Goal: Transaction & Acquisition: Purchase product/service

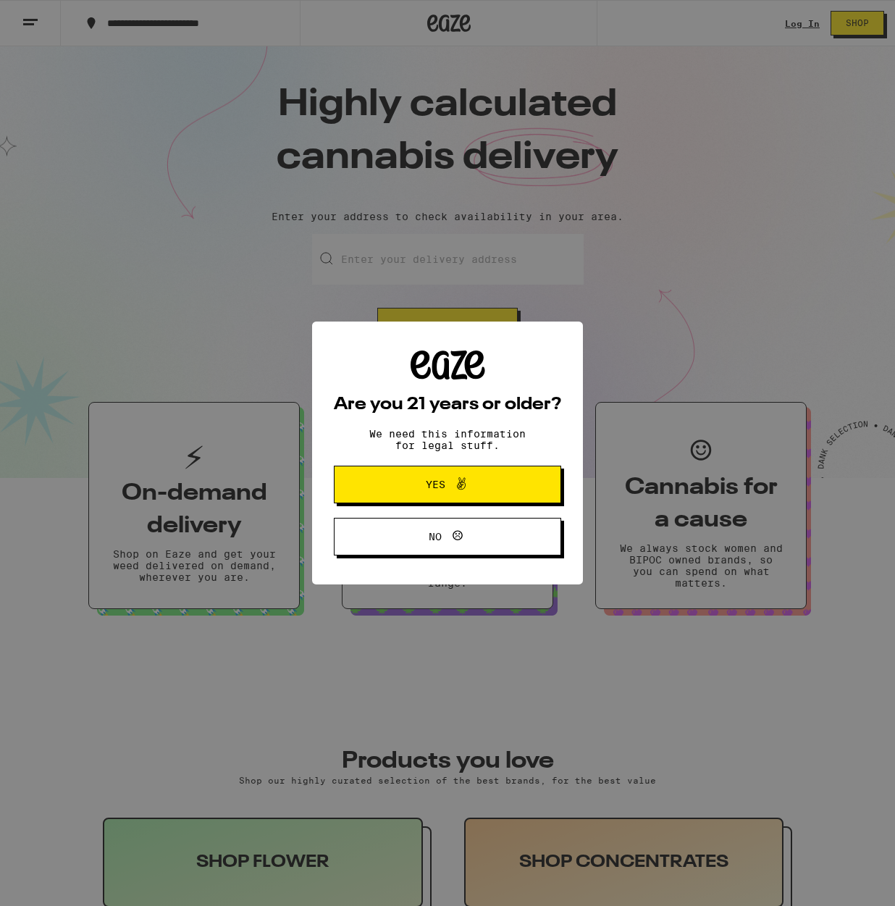
click at [444, 488] on span "Yes" at bounding box center [436, 484] width 20 height 10
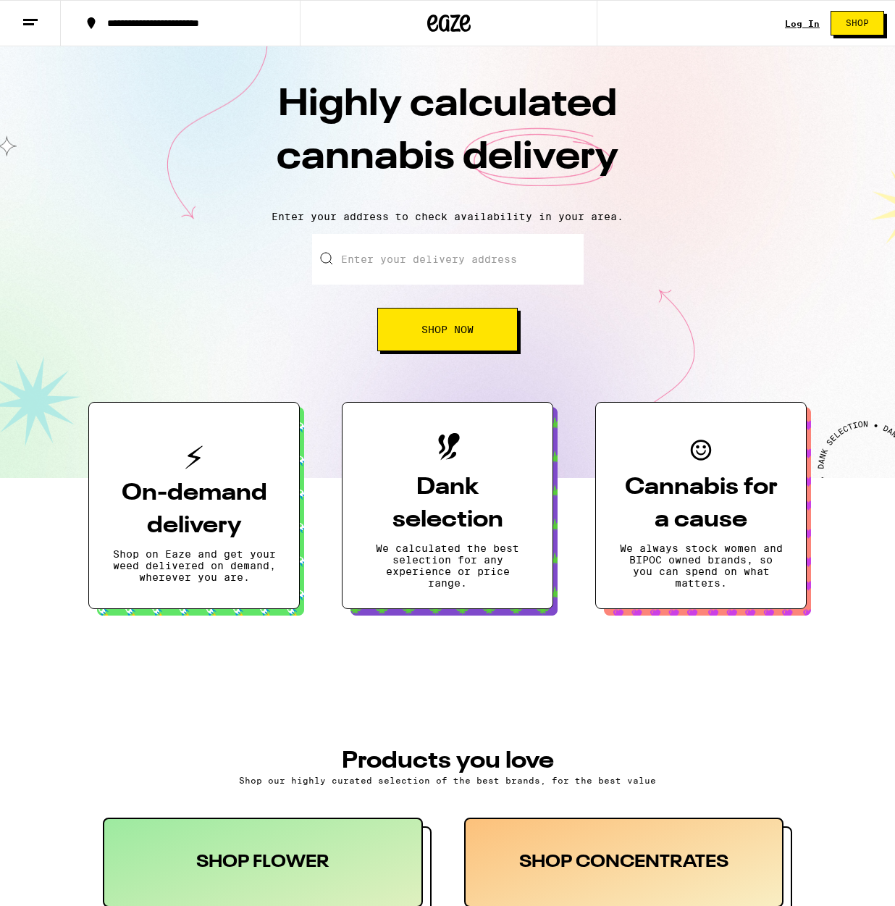
click at [801, 22] on link "Log In" at bounding box center [802, 23] width 35 height 9
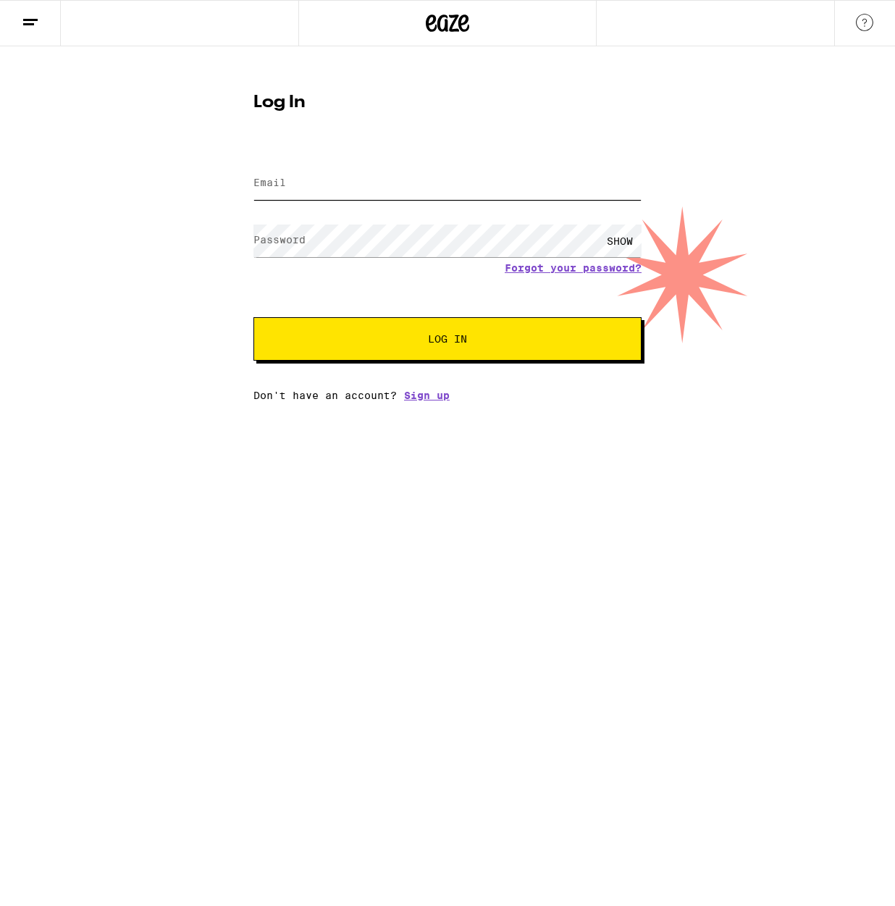
type input "[EMAIL_ADDRESS][DOMAIN_NAME]"
click at [455, 344] on span "Log In" at bounding box center [447, 339] width 39 height 10
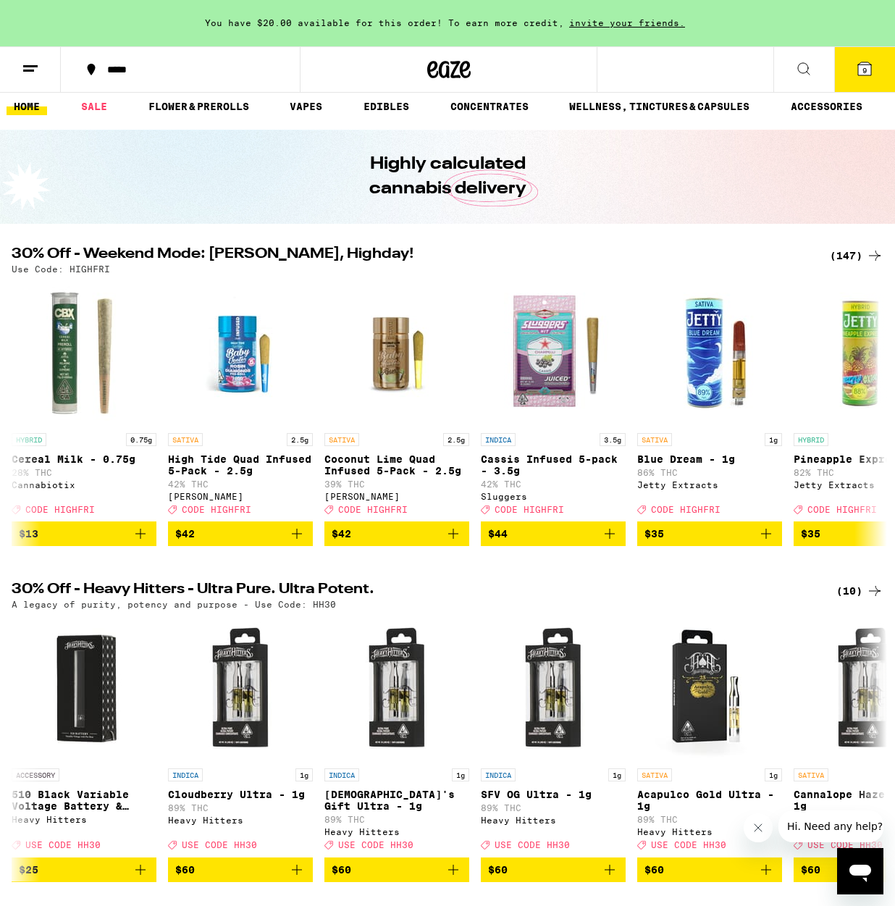
scroll to position [9, 0]
click at [865, 68] on span "9" at bounding box center [864, 70] width 4 height 9
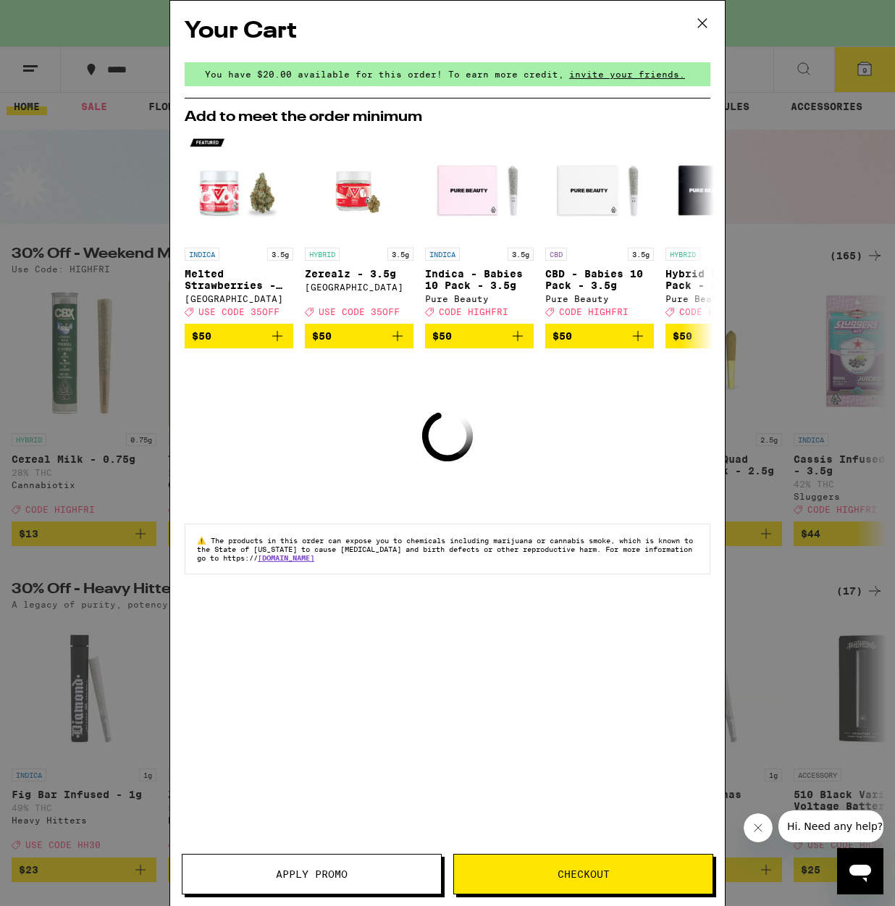
click at [366, 882] on button "Apply Promo" at bounding box center [312, 874] width 260 height 41
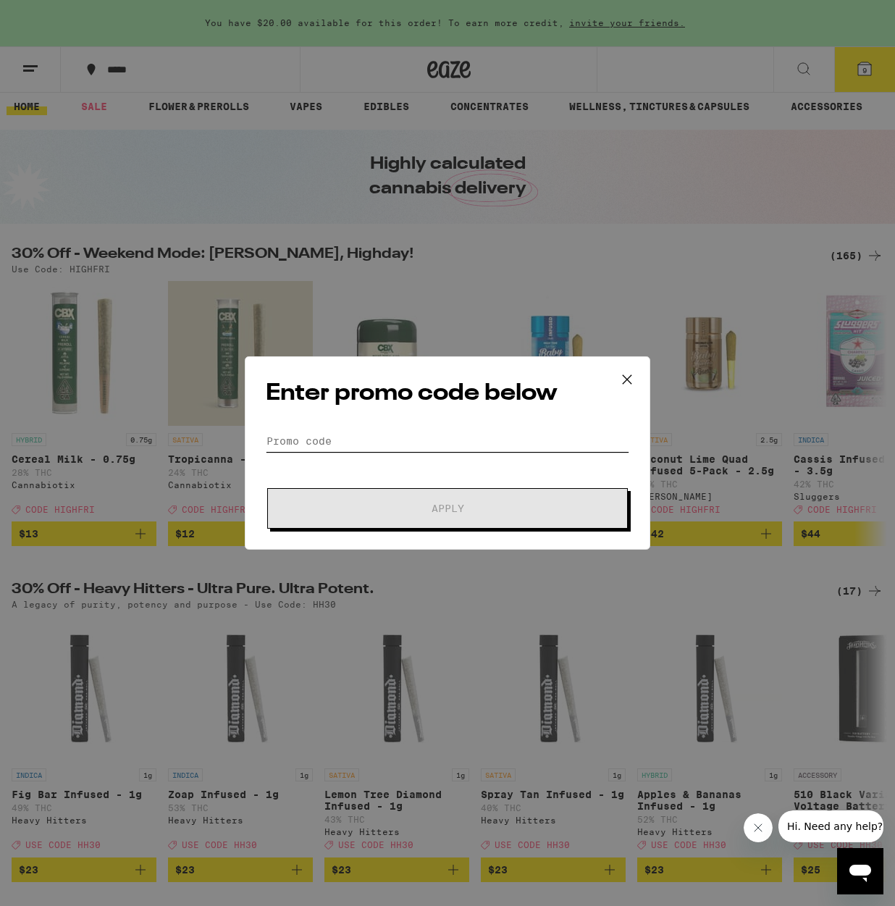
click at [384, 446] on input "Promo Code" at bounding box center [447, 441] width 363 height 22
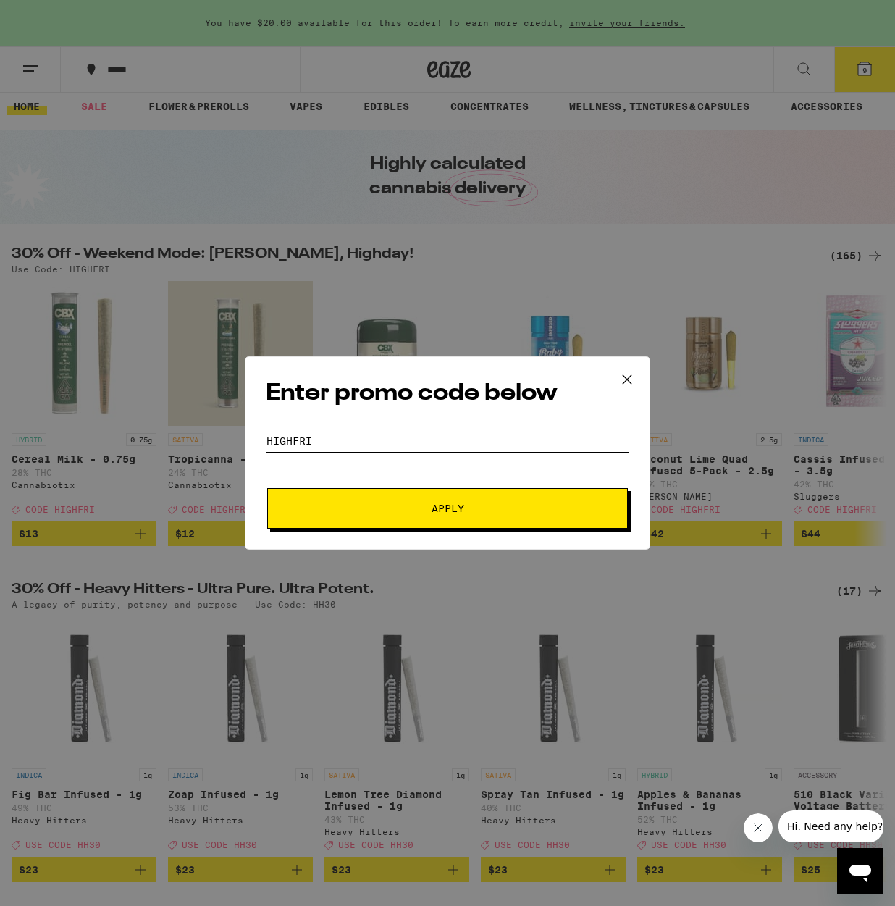
type input "HIGHFRI"
click at [445, 510] on span "Apply" at bounding box center [447, 508] width 33 height 10
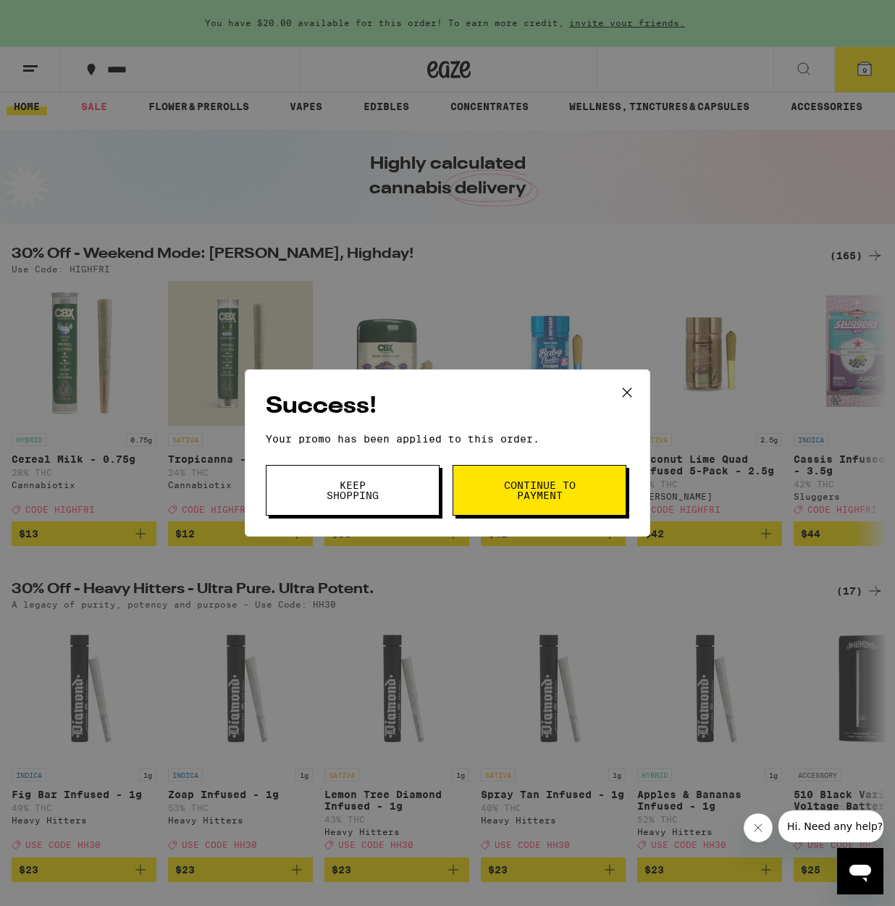
click at [540, 488] on span "Continue to payment" at bounding box center [539, 490] width 74 height 20
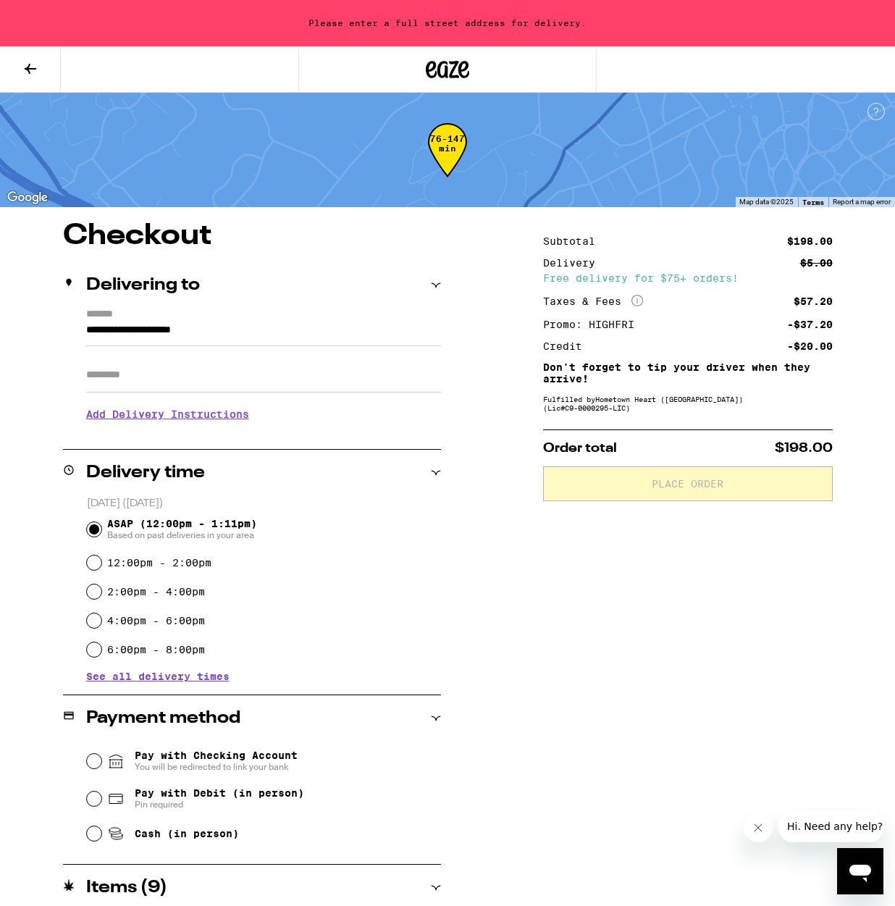
click at [434, 547] on div "ASAP (12:00pm - 1:11pm) Based on past deliveries in your area" at bounding box center [264, 529] width 354 height 38
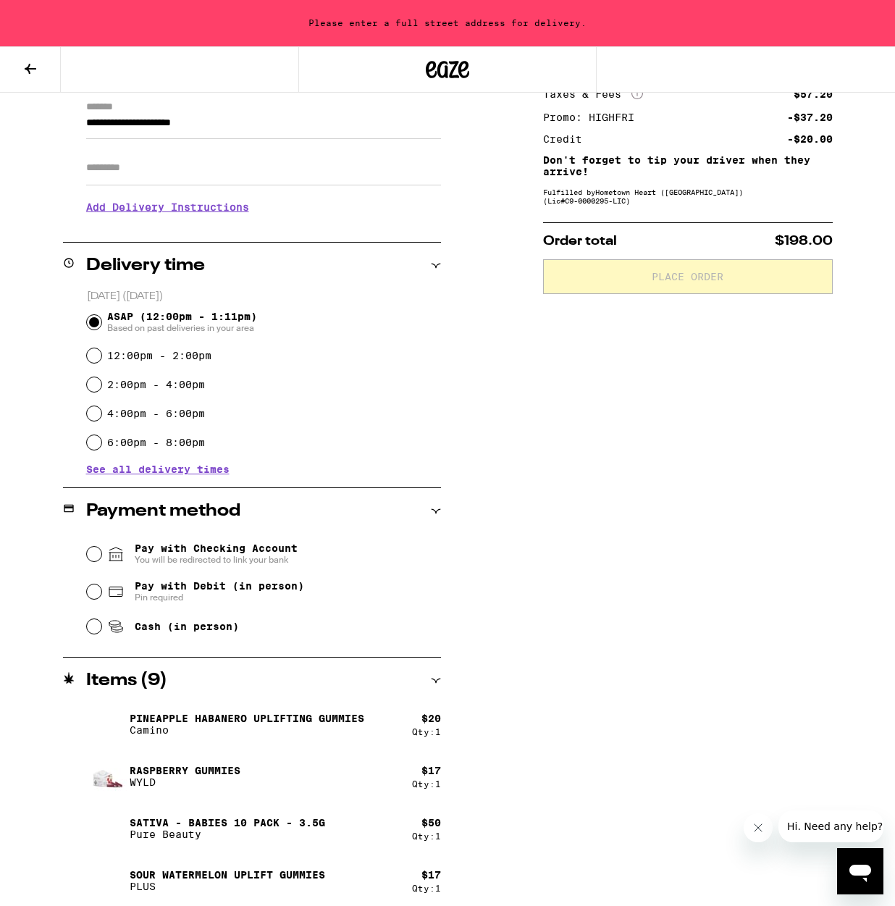
scroll to position [208, 0]
click at [98, 628] on input "Cash (in person)" at bounding box center [94, 625] width 14 height 14
radio input "true"
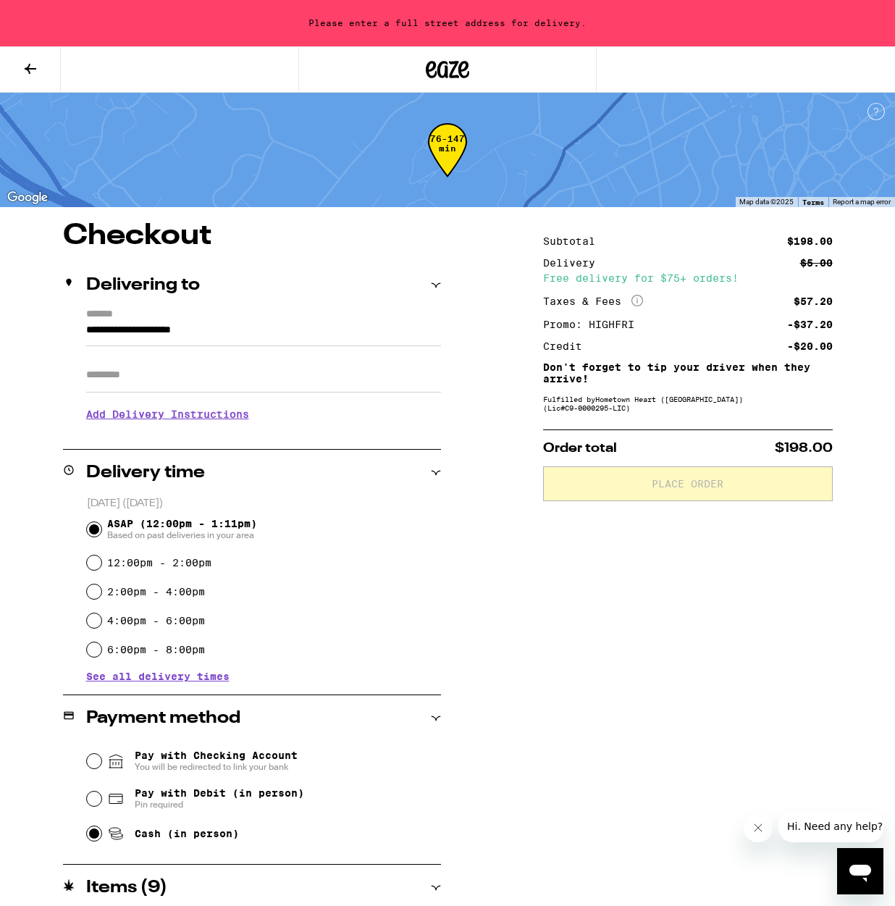
scroll to position [0, 0]
click at [187, 378] on input "Apt/Suite" at bounding box center [263, 375] width 355 height 35
click at [203, 324] on input "**********" at bounding box center [263, 333] width 355 height 25
click at [436, 285] on icon at bounding box center [436, 285] width 10 height 10
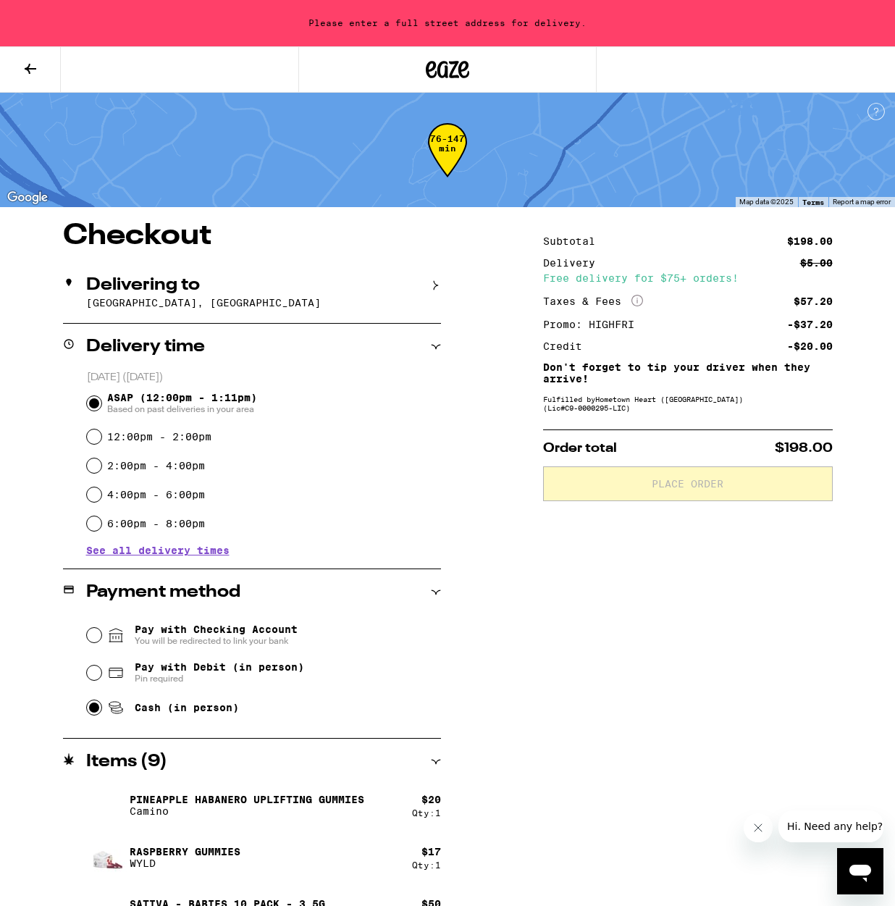
click at [146, 298] on p "[GEOGRAPHIC_DATA], [GEOGRAPHIC_DATA]" at bounding box center [263, 303] width 355 height 12
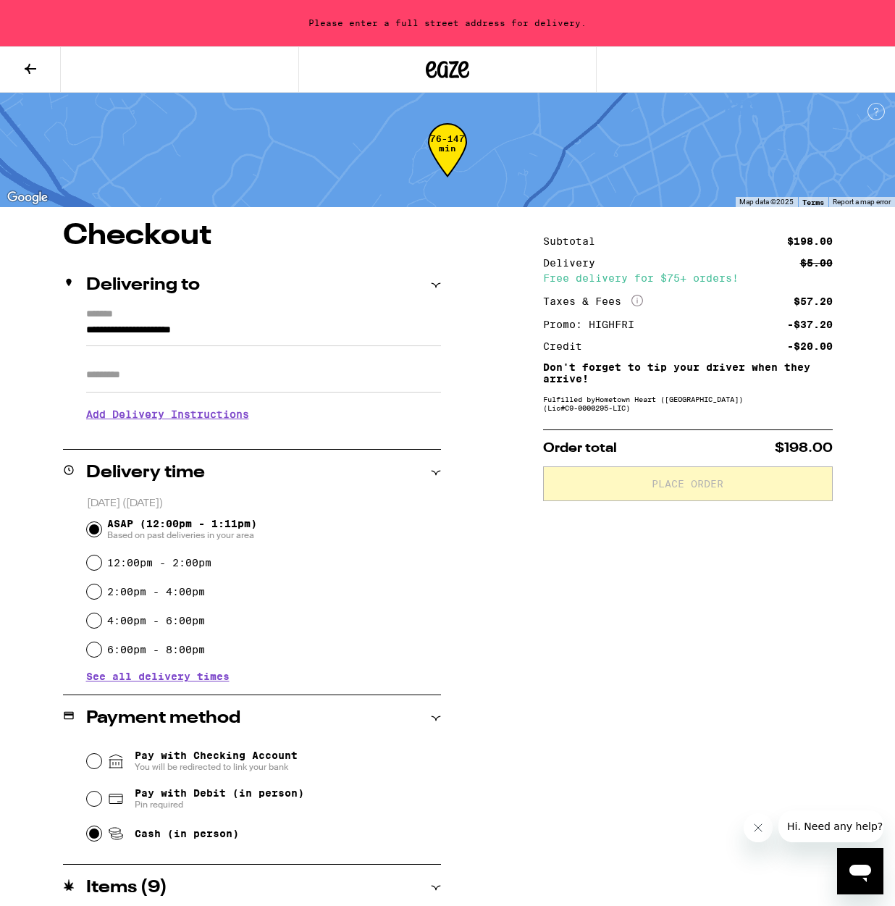
click at [71, 282] on icon at bounding box center [69, 283] width 12 height 12
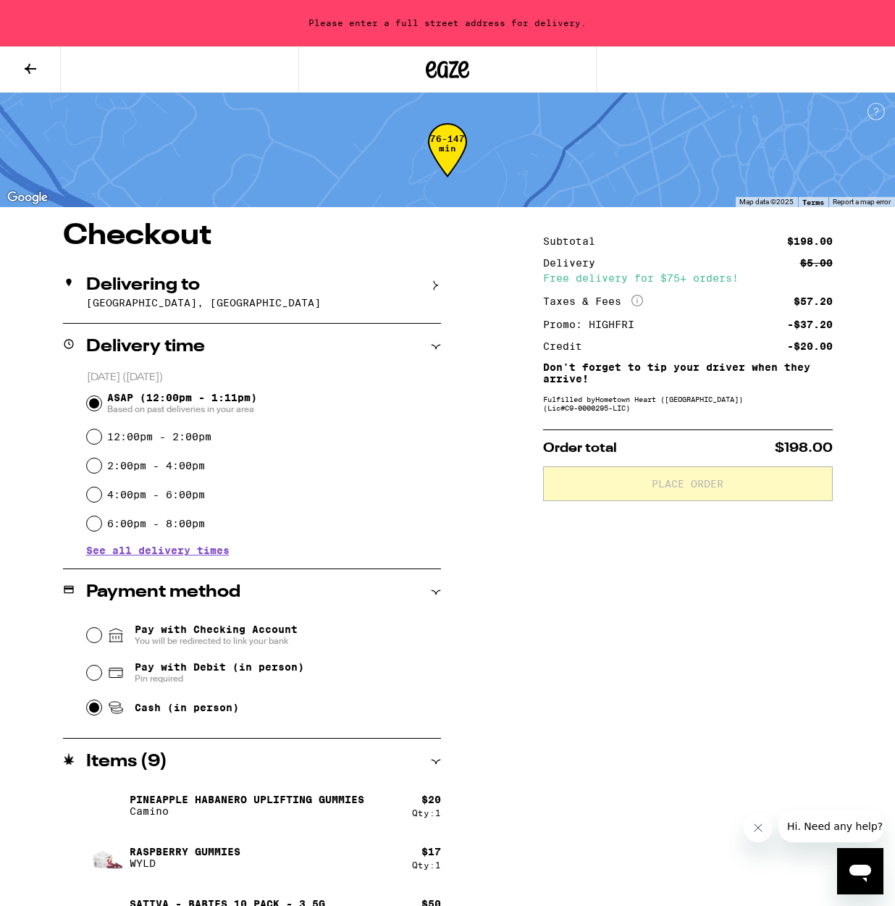
click at [140, 290] on h2 "Delivering to" at bounding box center [143, 285] width 114 height 17
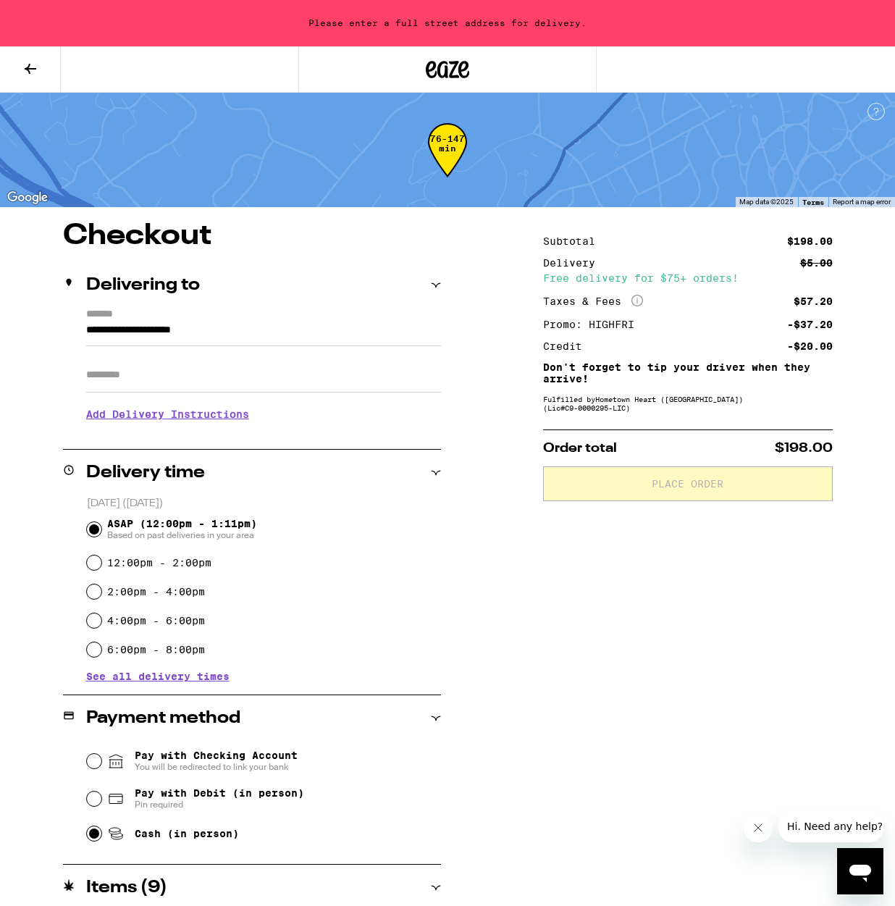
click at [26, 66] on icon at bounding box center [30, 68] width 17 height 17
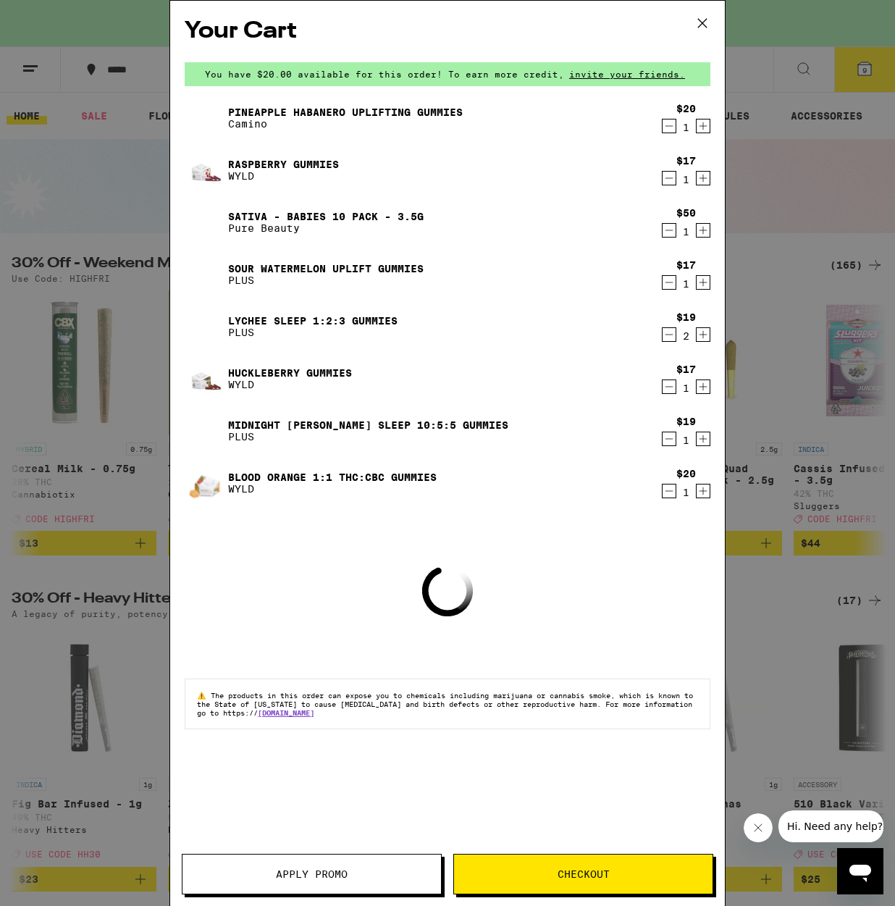
click at [699, 25] on icon at bounding box center [702, 23] width 22 height 22
click at [704, 22] on icon at bounding box center [702, 23] width 22 height 22
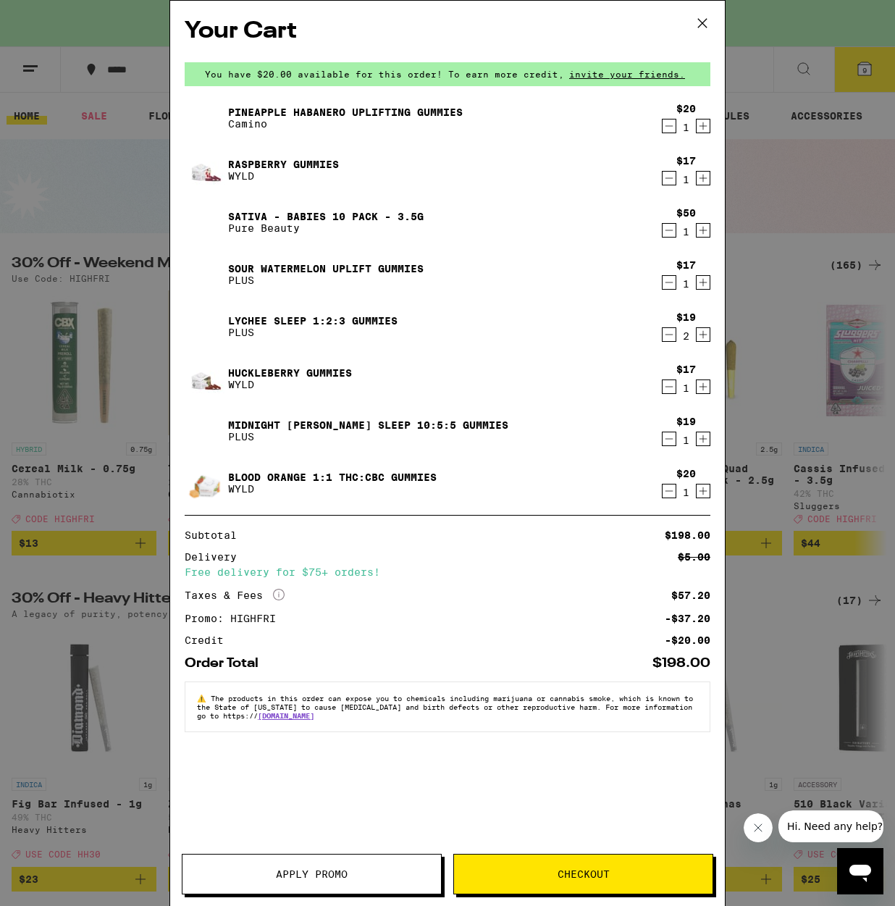
drag, startPoint x: 704, startPoint y: 22, endPoint x: 282, endPoint y: 72, distance: 425.0
click at [704, 22] on icon at bounding box center [702, 23] width 22 height 22
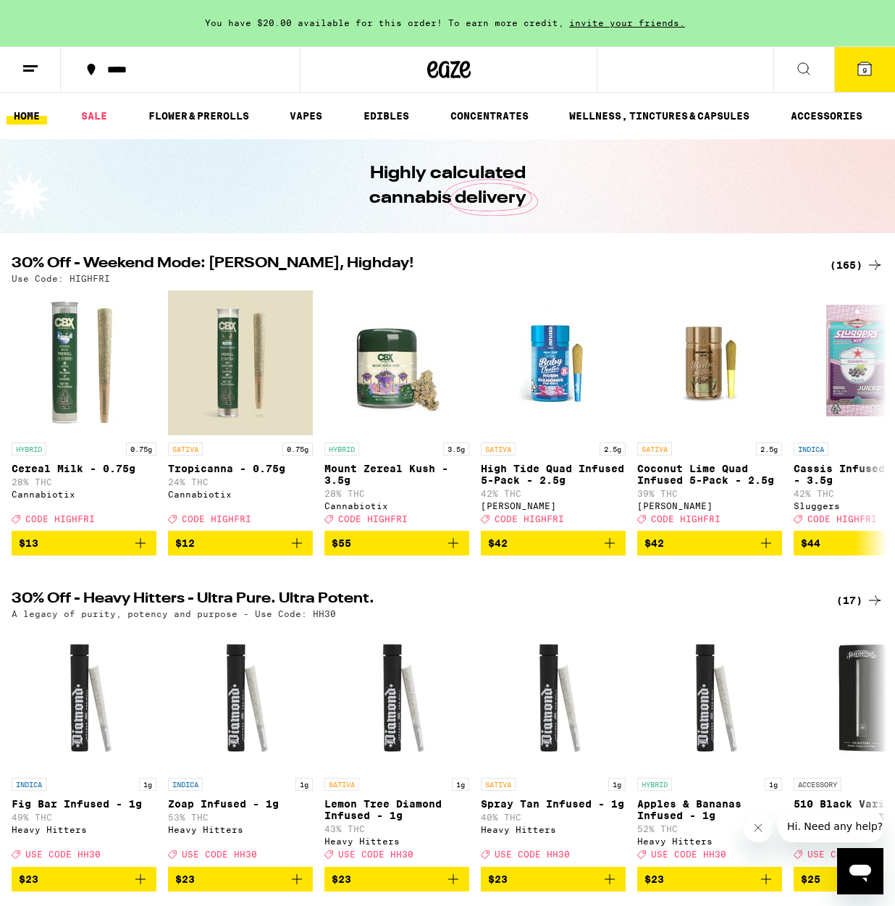
click at [121, 68] on div "*****" at bounding box center [189, 69] width 178 height 10
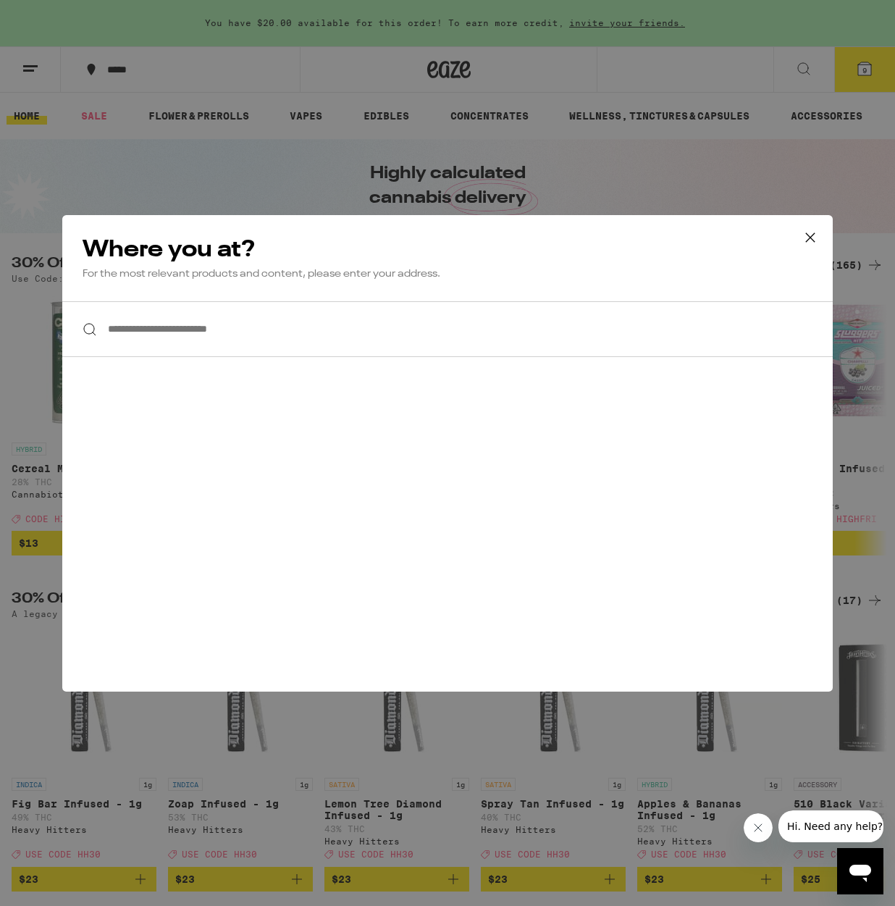
click at [251, 339] on input "**********" at bounding box center [447, 329] width 770 height 56
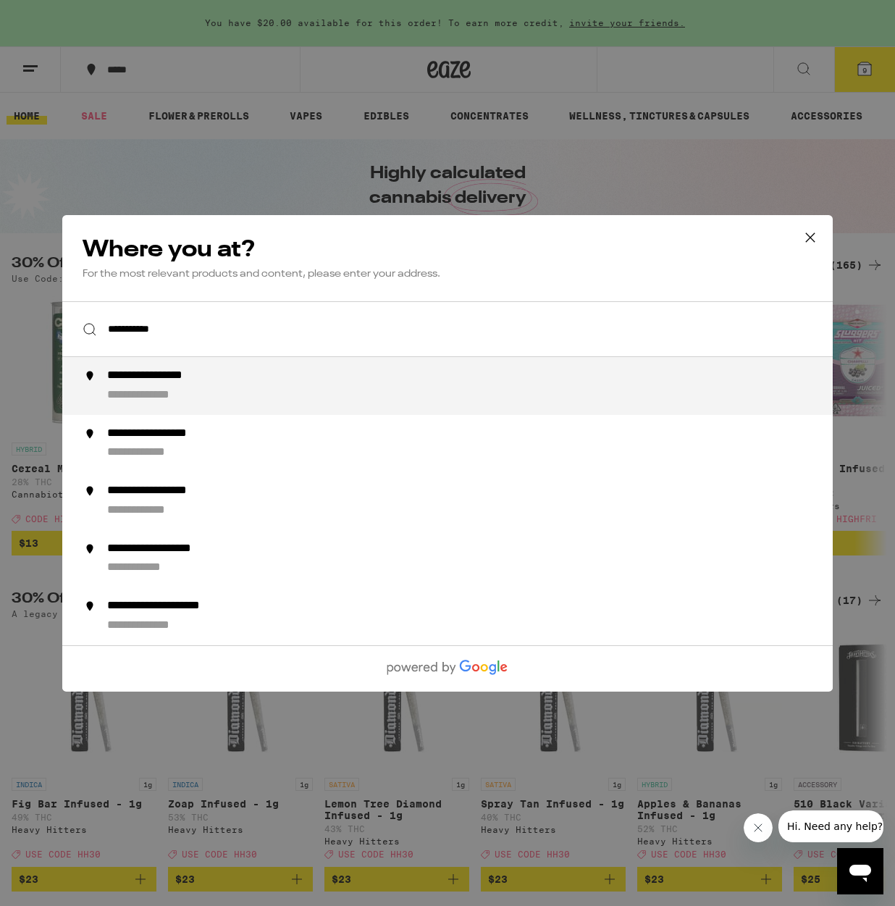
click at [296, 400] on div "**********" at bounding box center [476, 385] width 738 height 35
type input "**********"
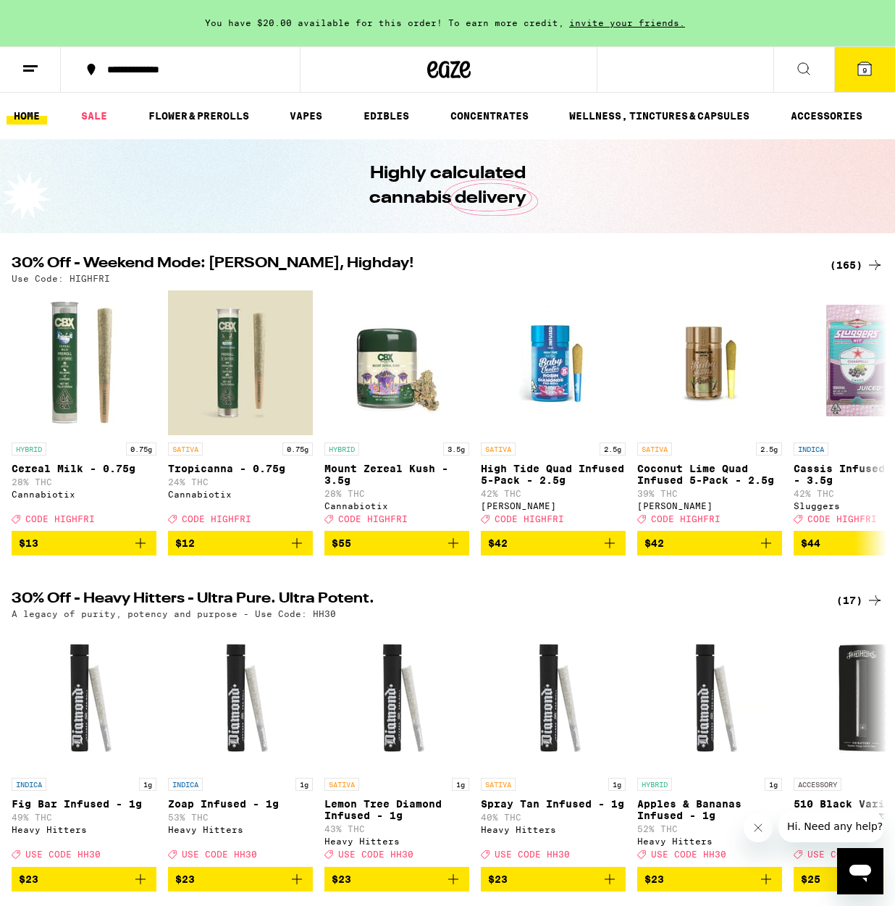
click at [864, 69] on span "9" at bounding box center [864, 70] width 4 height 9
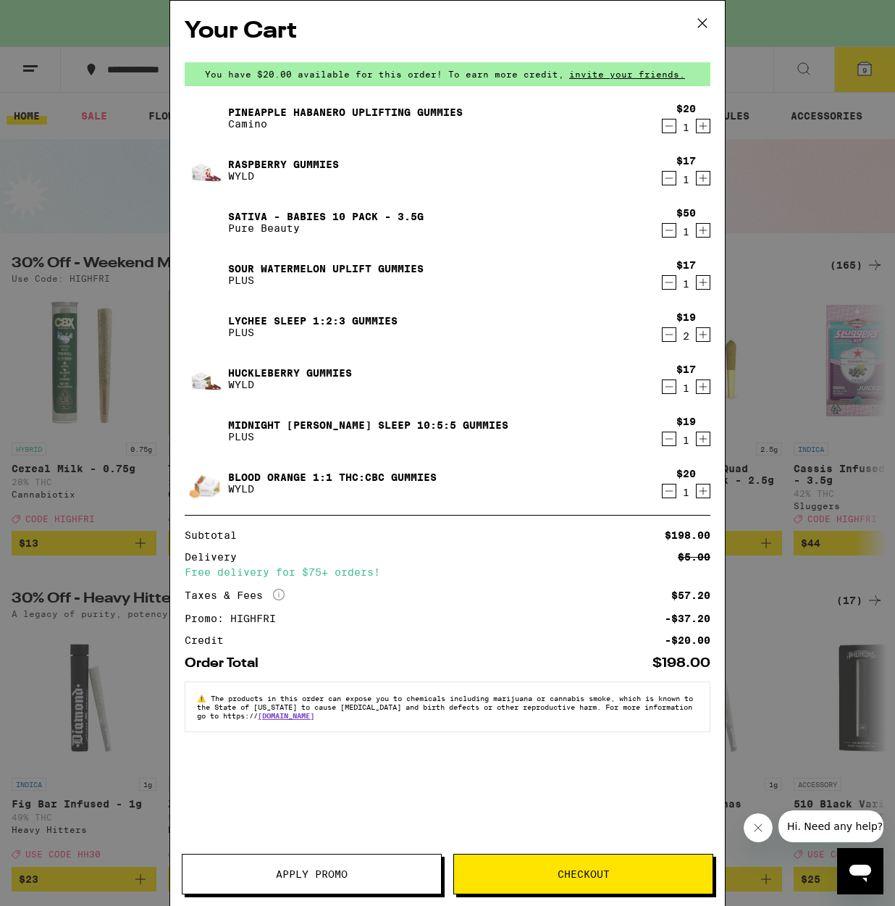
click at [573, 879] on span "Checkout" at bounding box center [583, 874] width 52 height 10
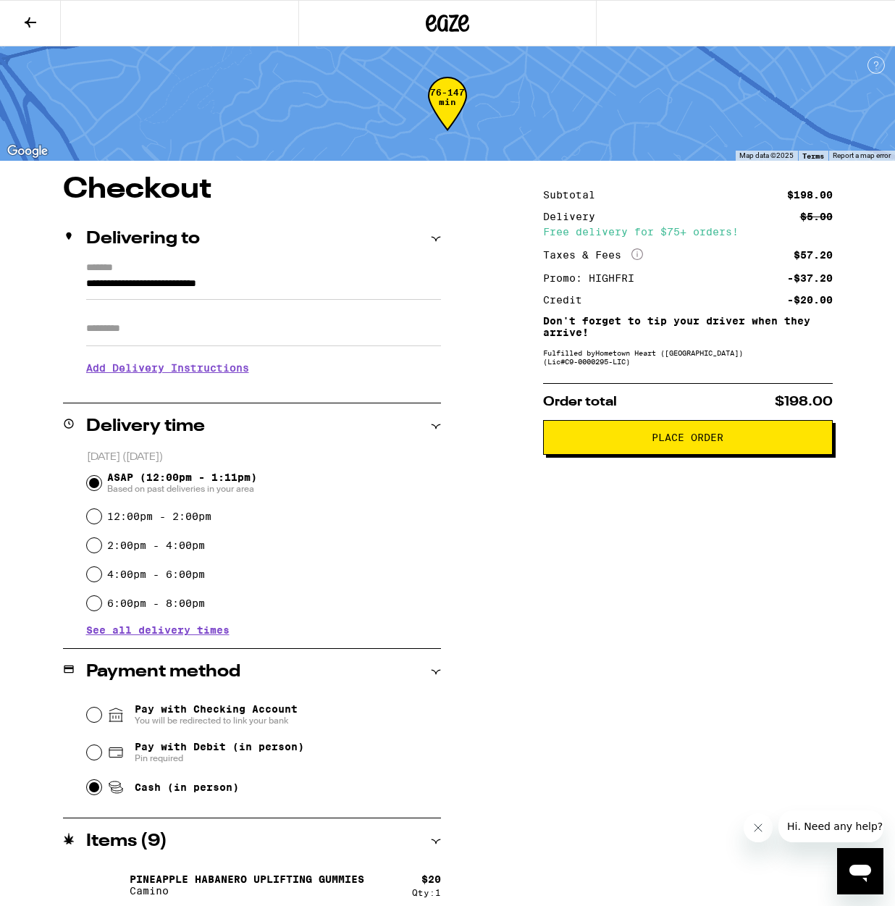
click at [680, 442] on span "Place Order" at bounding box center [688, 437] width 72 height 10
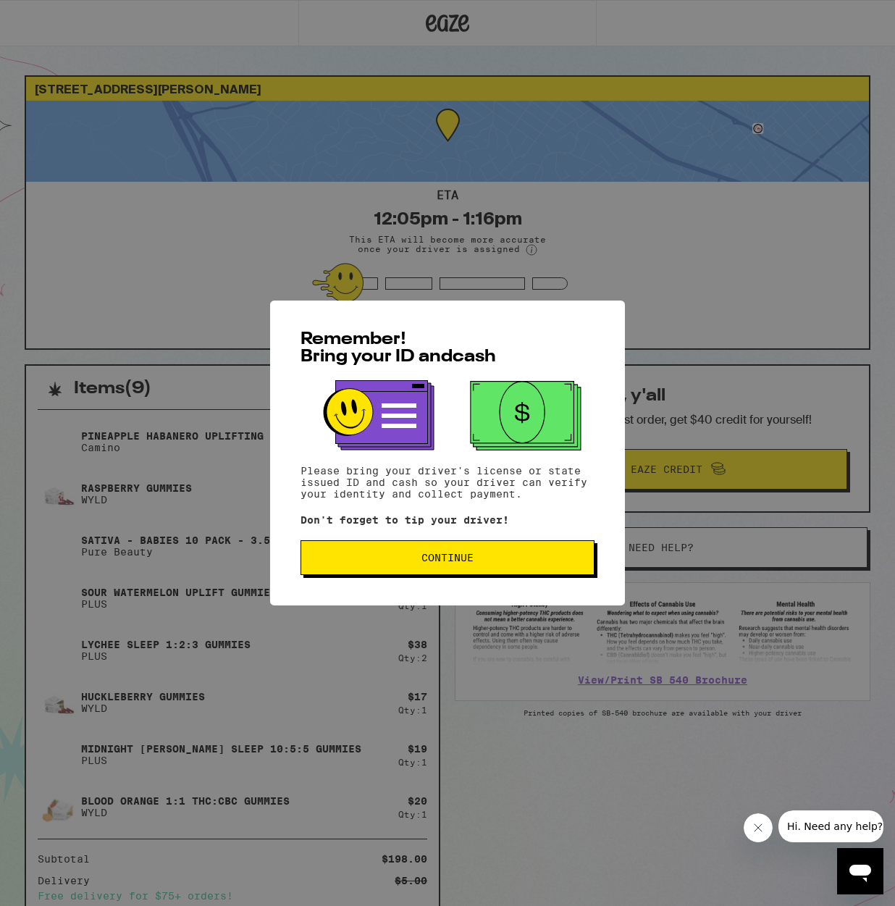
click at [448, 552] on button "Continue" at bounding box center [447, 557] width 294 height 35
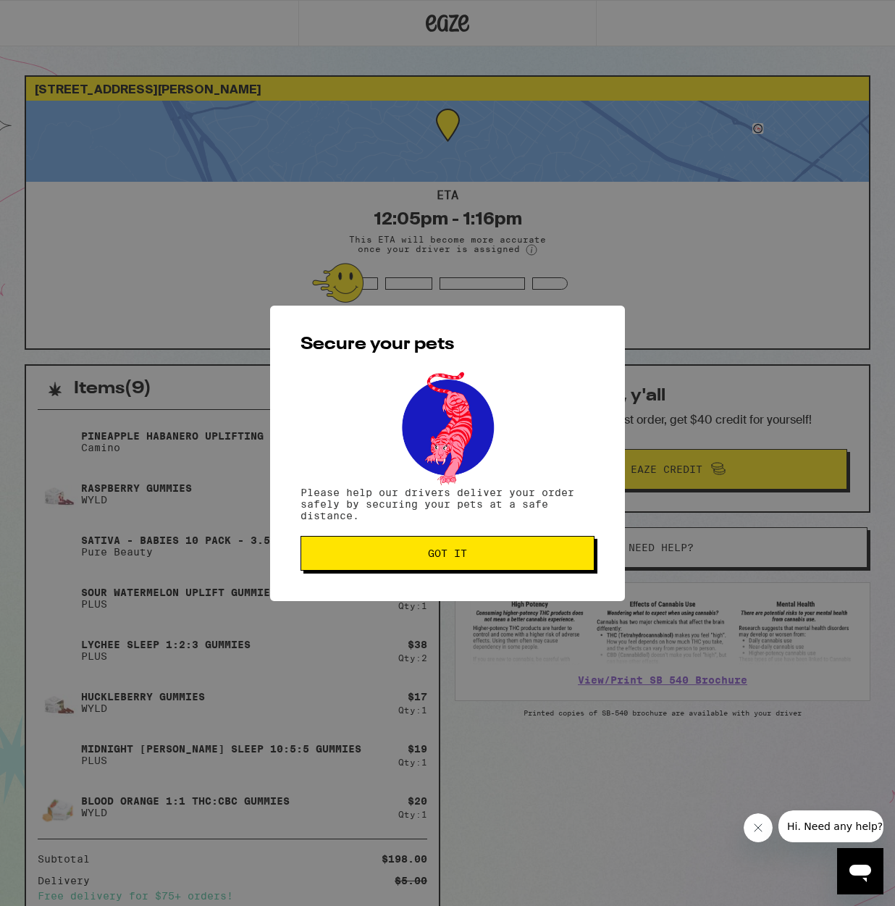
click at [476, 558] on span "Got it" at bounding box center [447, 553] width 269 height 10
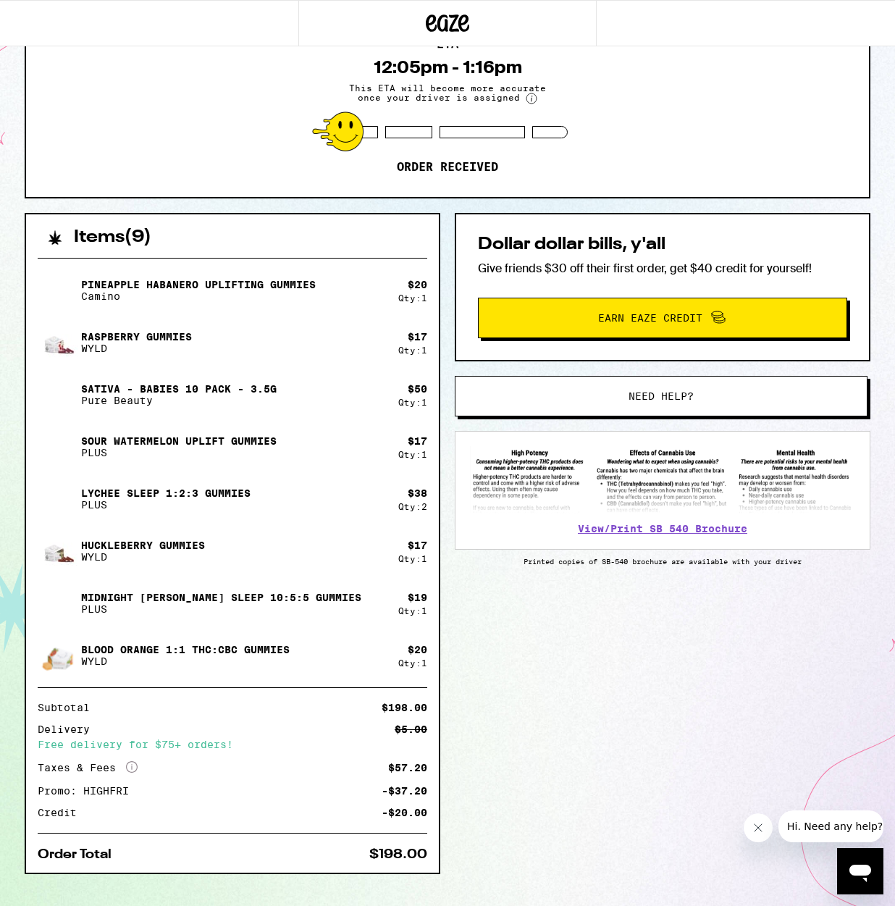
scroll to position [153, 0]
